Goal: Task Accomplishment & Management: Complete application form

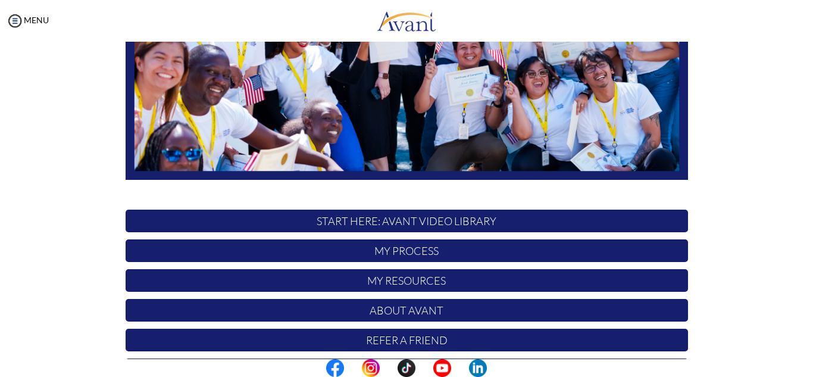
scroll to position [285, 0]
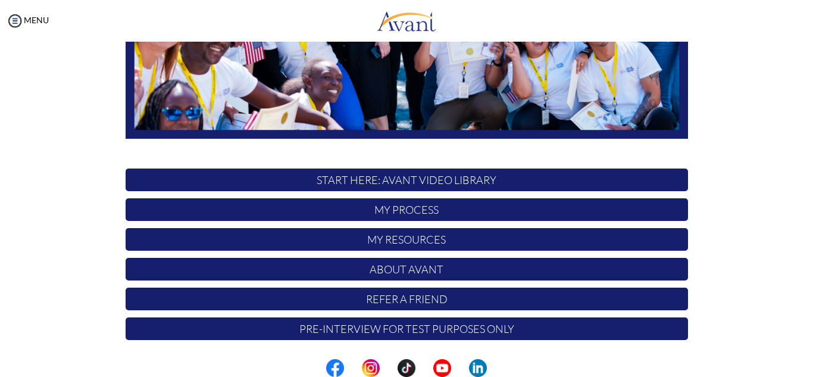
click at [338, 201] on p "My Process" at bounding box center [407, 209] width 563 height 23
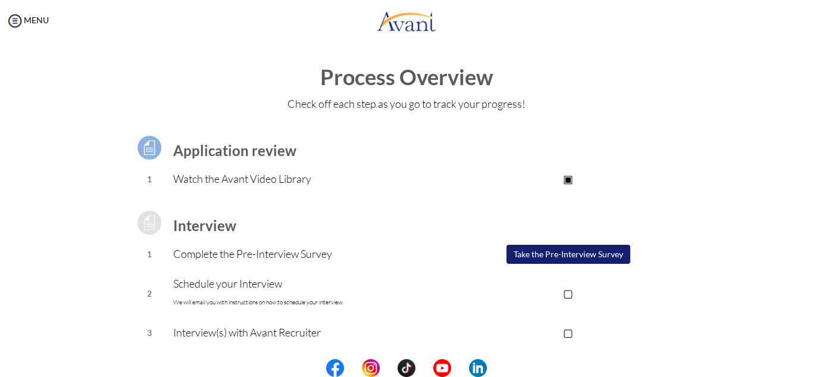
click at [517, 259] on button "Take the Pre-Interview Survey" at bounding box center [569, 254] width 124 height 19
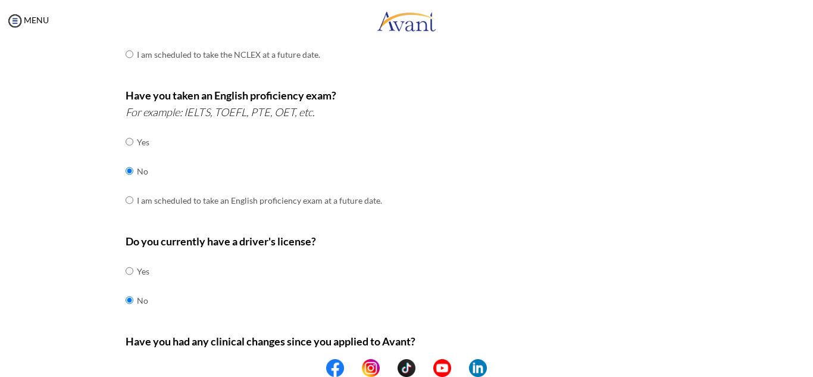
scroll to position [385, 0]
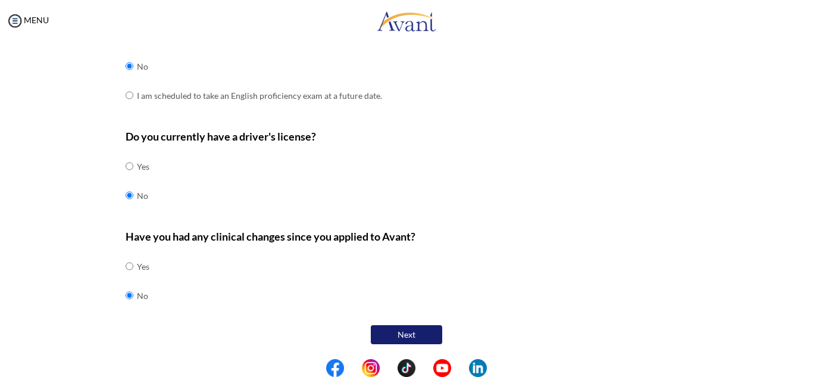
click at [399, 332] on button "Next" at bounding box center [406, 334] width 71 height 19
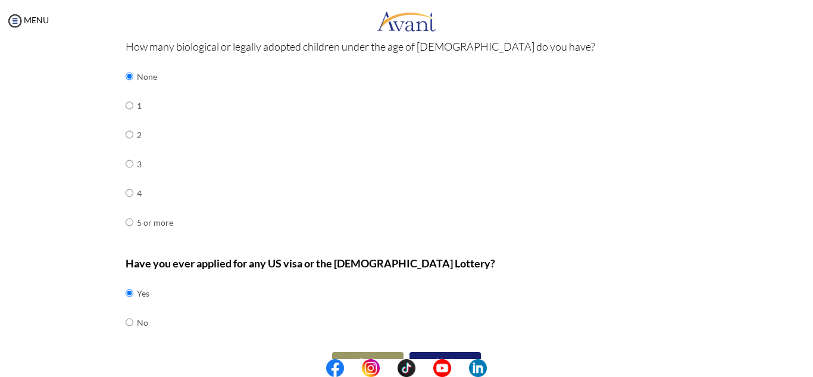
scroll to position [556, 0]
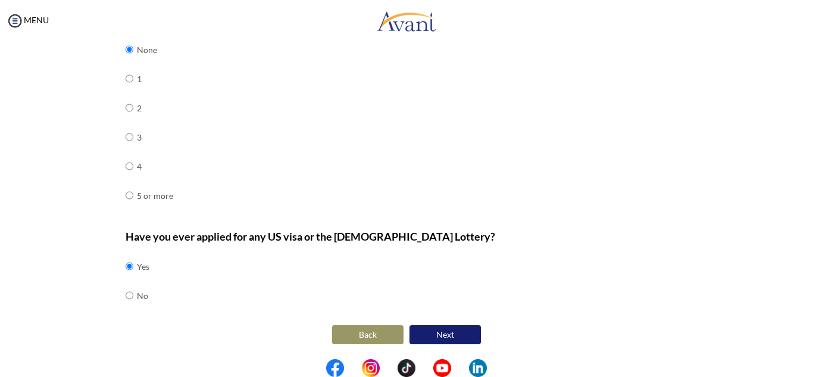
click at [439, 318] on div "Have you ever applied for any US visa or the Green Card Lottery? Yes No" at bounding box center [407, 275] width 563 height 94
click at [453, 327] on button "Next" at bounding box center [445, 334] width 71 height 19
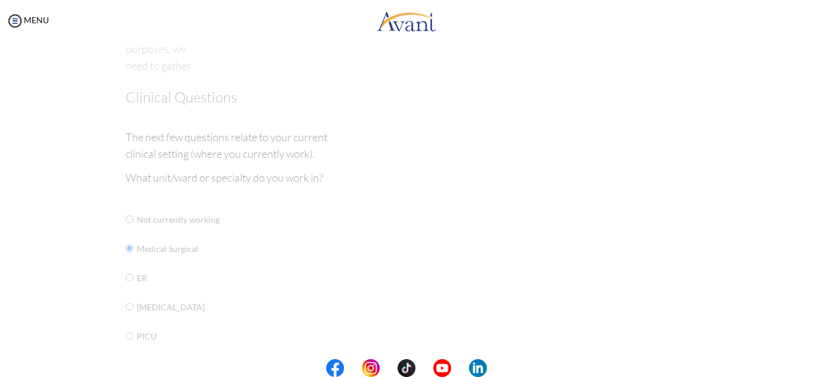
scroll to position [24, 0]
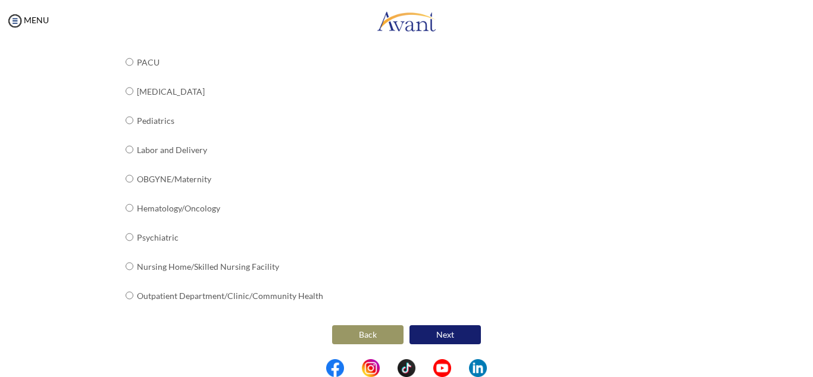
click at [461, 338] on button "Next" at bounding box center [445, 334] width 71 height 19
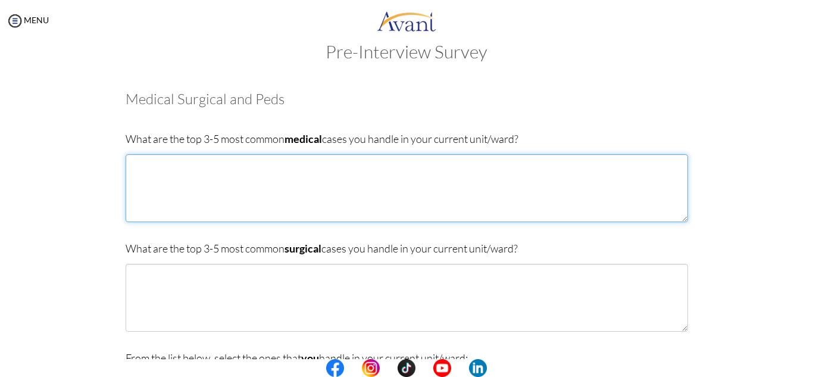
click at [155, 176] on textarea at bounding box center [407, 188] width 563 height 68
type textarea "diabetis"
type textarea "diabetes mellitus arrythmias congestive heart failure"
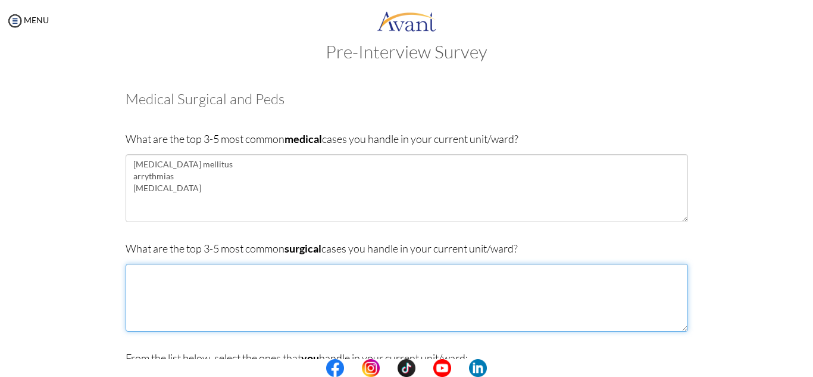
click at [198, 290] on textarea at bounding box center [407, 298] width 563 height 68
type textarea "appendit"
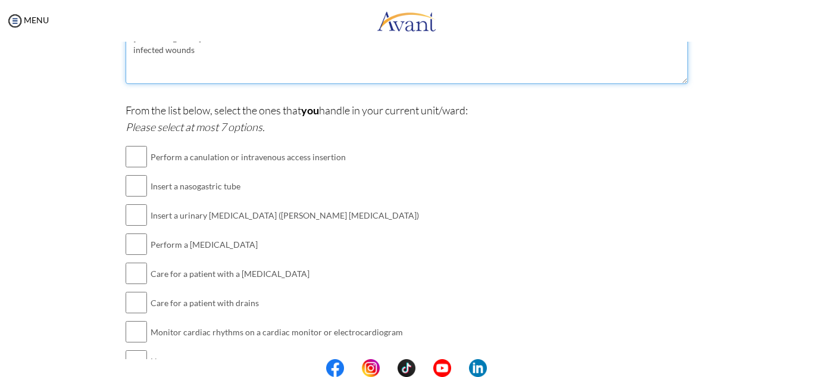
scroll to position [272, 0]
type textarea "appendicitis fractures infected wounds"
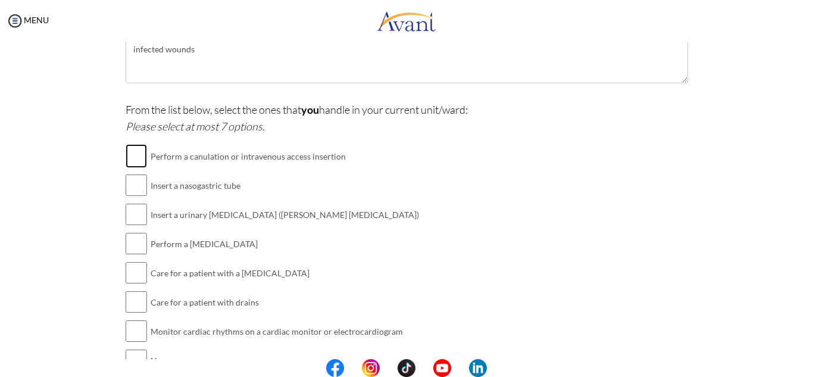
click at [129, 149] on input "checkbox" at bounding box center [136, 156] width 21 height 24
checkbox input "true"
click at [137, 192] on input "checkbox" at bounding box center [136, 185] width 21 height 24
checkbox input "true"
click at [139, 225] on input "checkbox" at bounding box center [136, 214] width 21 height 24
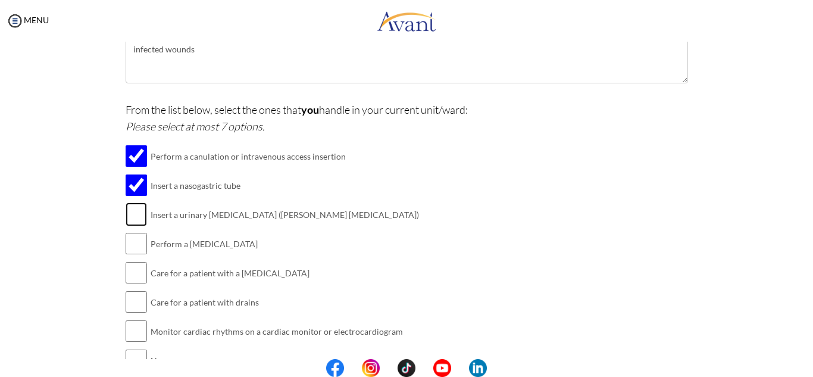
checkbox input "true"
click at [141, 243] on input "checkbox" at bounding box center [136, 244] width 21 height 24
checkbox input "true"
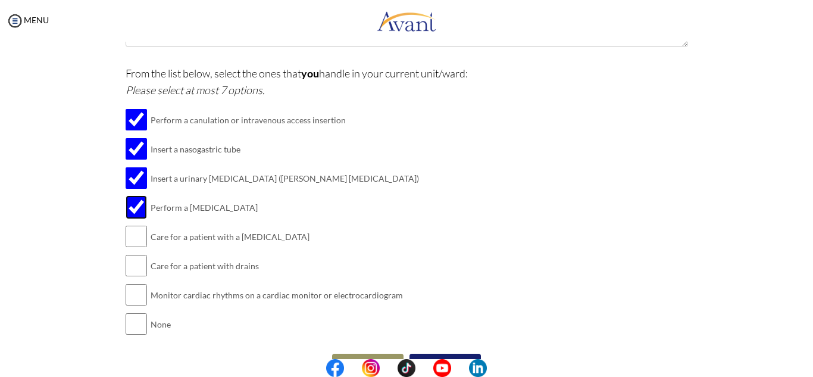
scroll to position [337, 0]
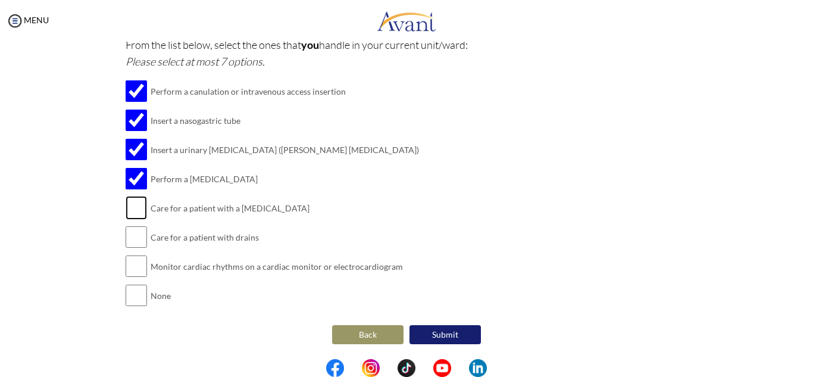
click at [135, 205] on input "checkbox" at bounding box center [136, 208] width 21 height 24
checkbox input "true"
click at [139, 264] on input "checkbox" at bounding box center [136, 266] width 21 height 24
checkbox input "true"
click at [135, 241] on input "checkbox" at bounding box center [136, 237] width 21 height 24
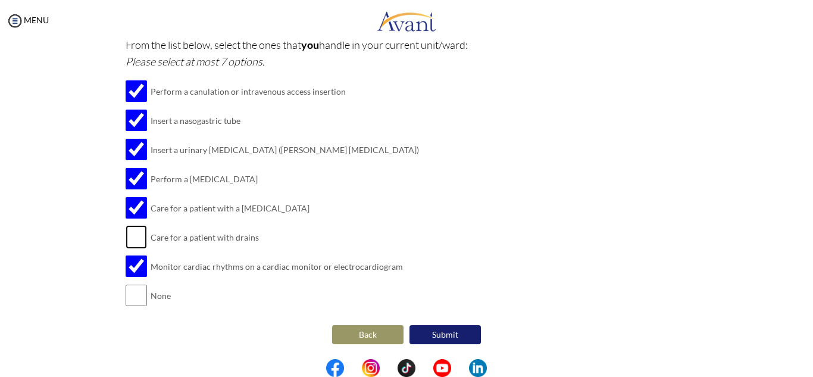
checkbox input "true"
click at [424, 328] on button "Submit" at bounding box center [445, 334] width 71 height 19
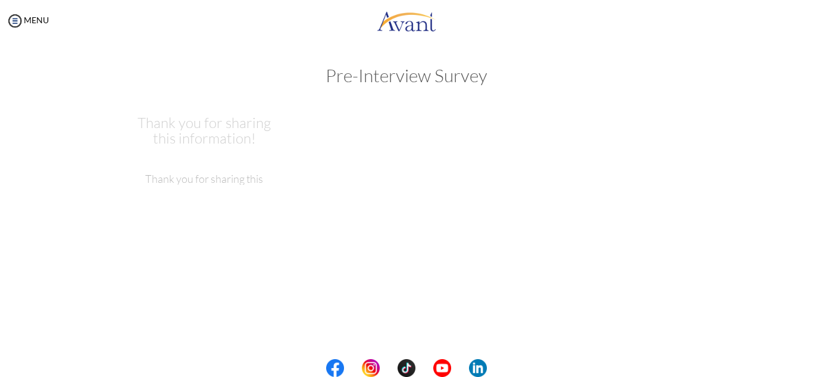
scroll to position [0, 0]
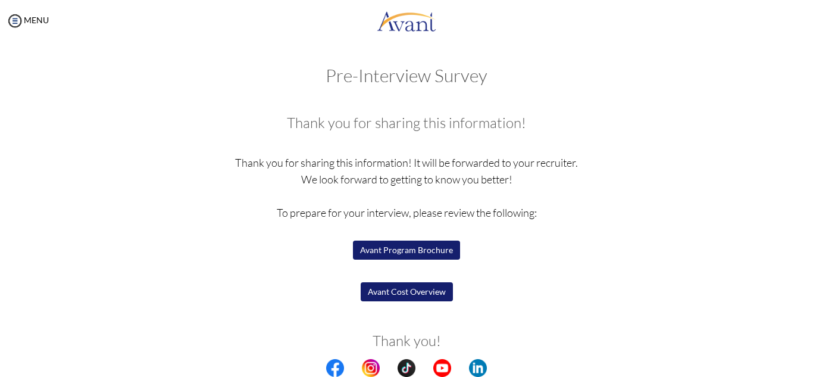
click at [419, 244] on button "Avant Program Brochure" at bounding box center [406, 250] width 107 height 19
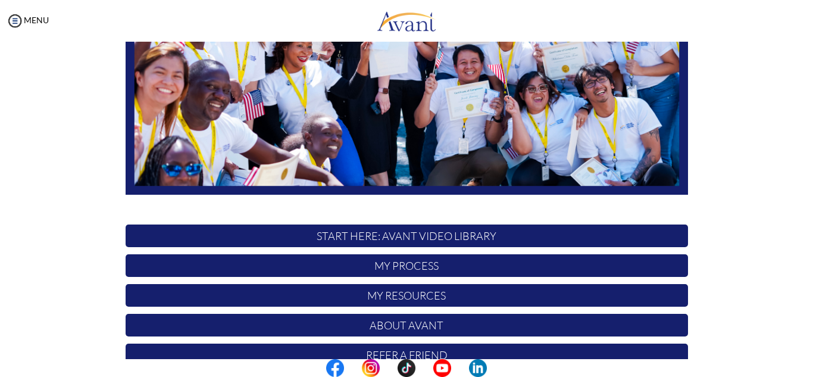
scroll to position [285, 0]
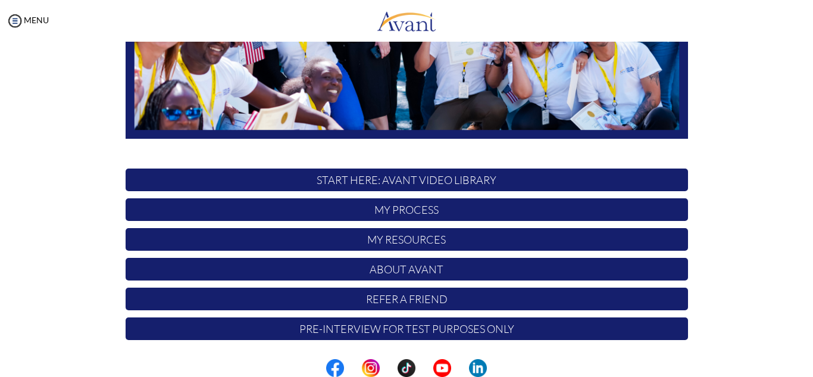
click at [436, 207] on p "My Process" at bounding box center [407, 209] width 563 height 23
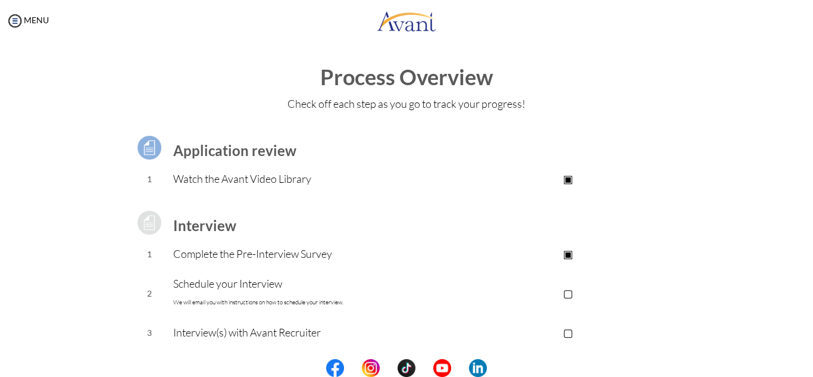
click at [569, 295] on p "▢" at bounding box center [568, 293] width 239 height 17
click at [314, 298] on font "We will email you with instructions on how to schedule your interview." at bounding box center [258, 302] width 170 height 8
click at [574, 292] on p "▣" at bounding box center [568, 293] width 239 height 17
